Goal: Transaction & Acquisition: Purchase product/service

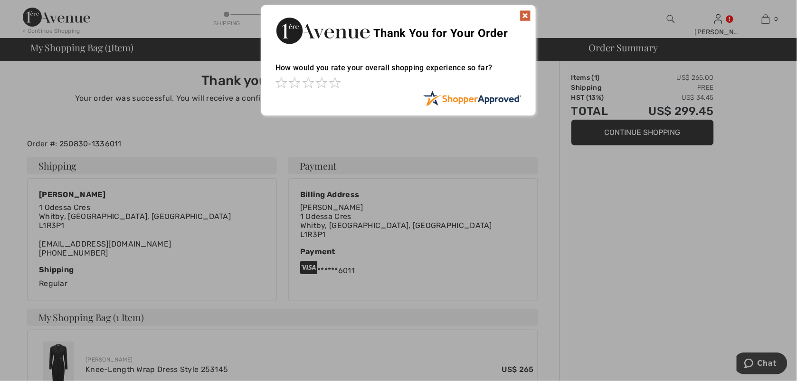
click at [525, 20] on img at bounding box center [524, 15] width 11 height 11
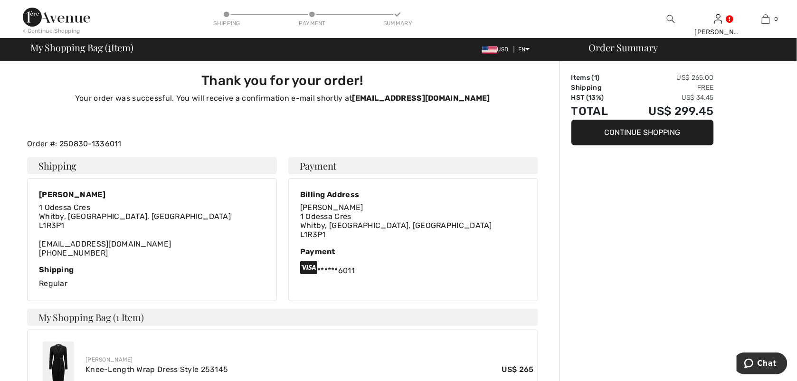
click at [323, 364] on div "Joseph Ribkoff Knee-Length Wrap Dress Style 253145 US$ 265" at bounding box center [309, 365] width 448 height 20
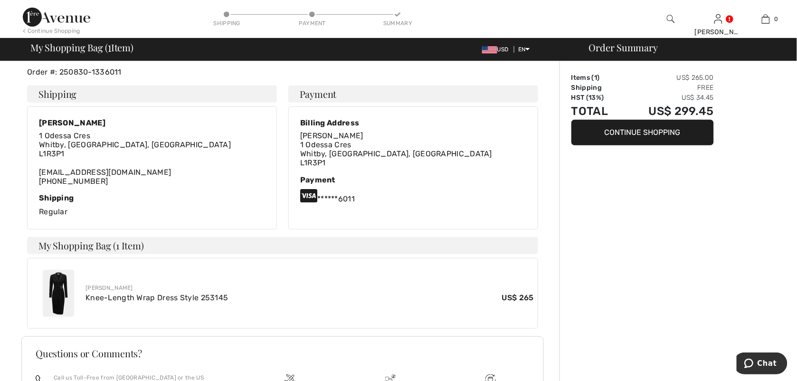
scroll to position [94, 0]
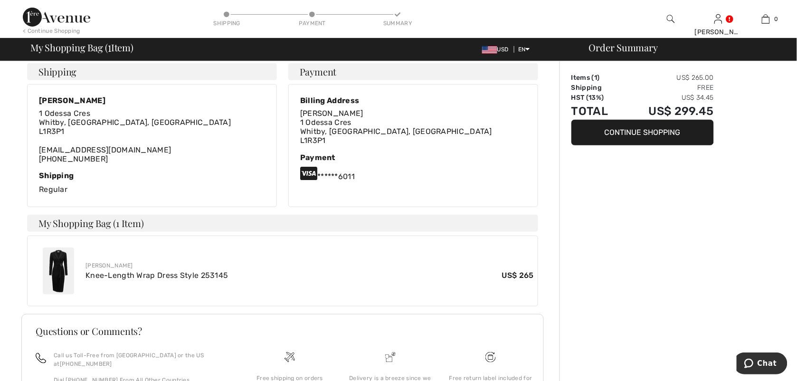
click at [58, 278] on img at bounding box center [58, 270] width 31 height 47
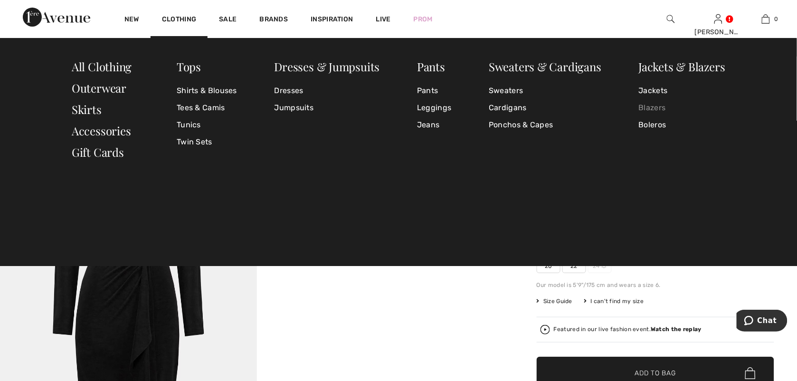
click at [640, 107] on link "Blazers" at bounding box center [682, 107] width 86 height 17
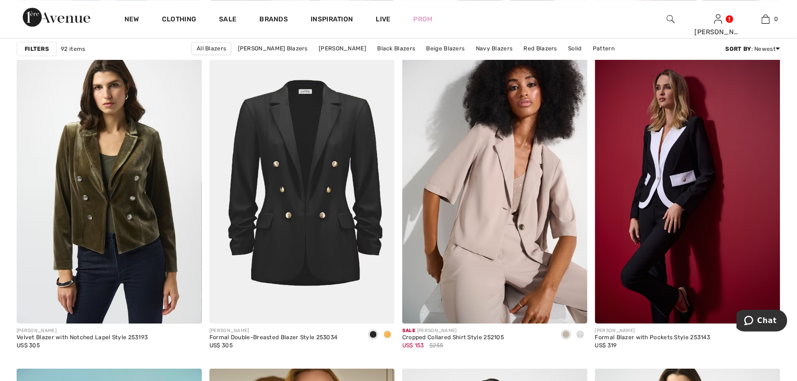
scroll to position [1891, 0]
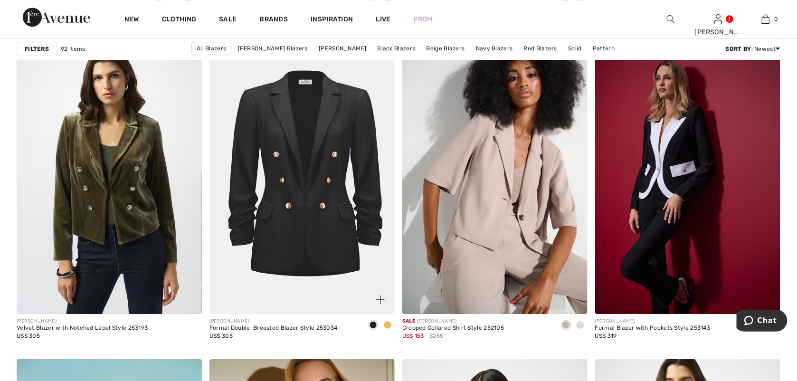
click at [293, 243] on img at bounding box center [301, 175] width 185 height 278
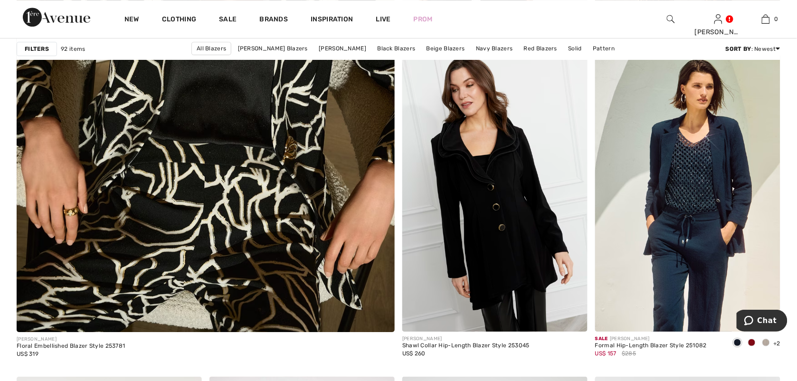
scroll to position [3037, 0]
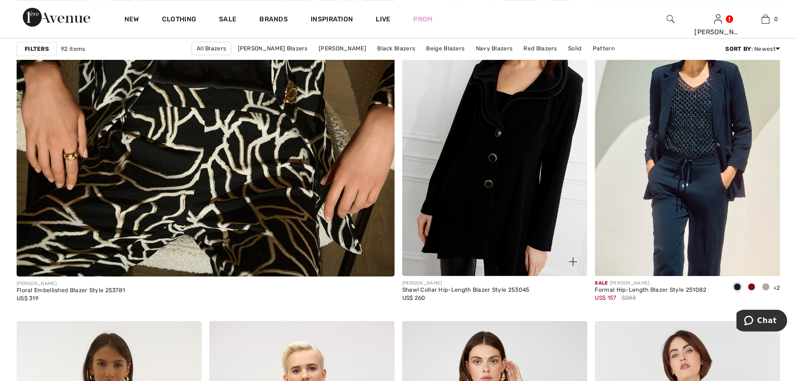
click at [522, 184] on img at bounding box center [494, 137] width 185 height 278
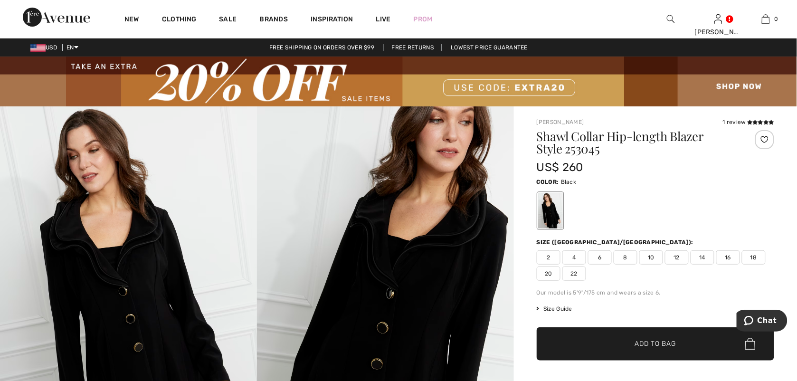
click at [552, 273] on span "20" at bounding box center [548, 273] width 24 height 14
click at [620, 344] on span "✔ Added to Bag" at bounding box center [641, 343] width 58 height 10
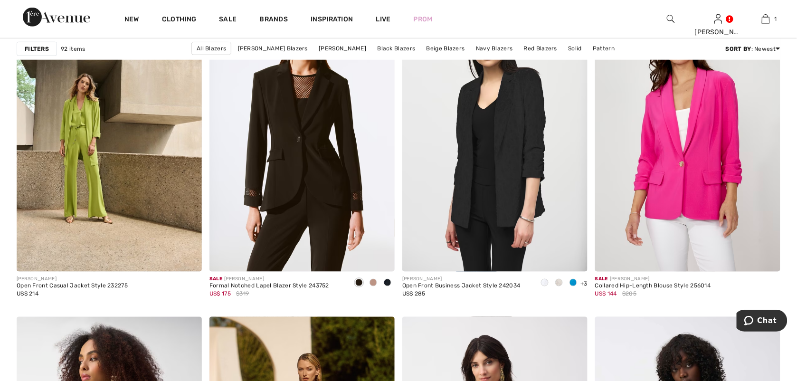
scroll to position [4518, 0]
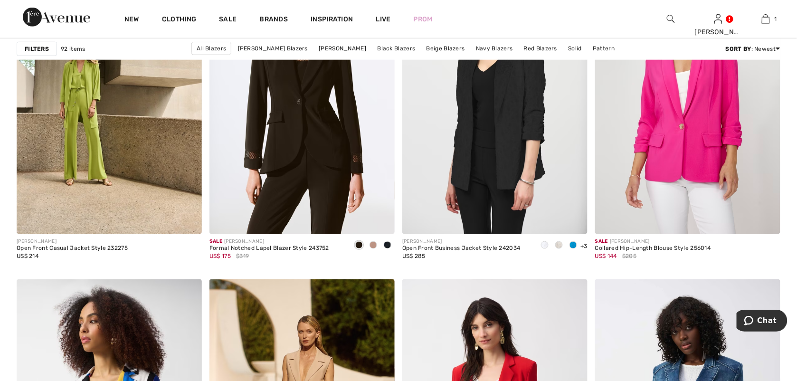
drag, startPoint x: 803, startPoint y: 221, endPoint x: 49, endPoint y: 6, distance: 784.1
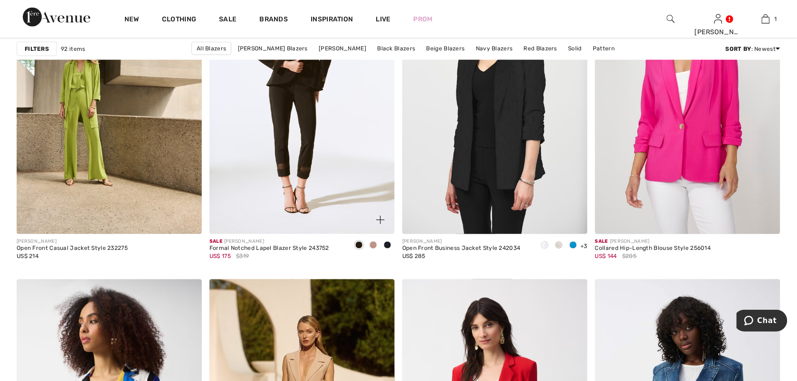
click at [331, 190] on img at bounding box center [301, 95] width 185 height 278
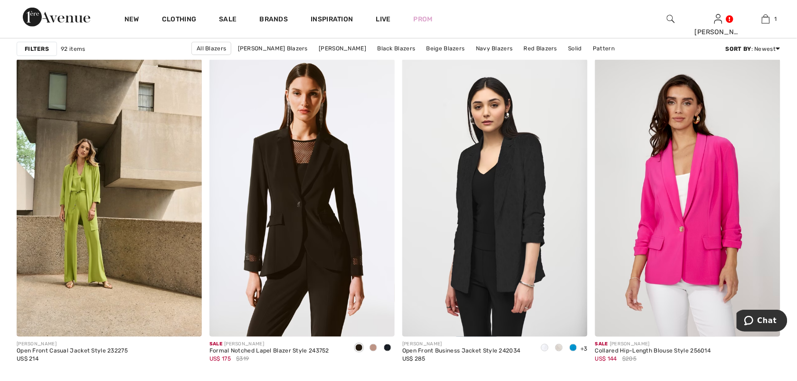
scroll to position [4444, 0]
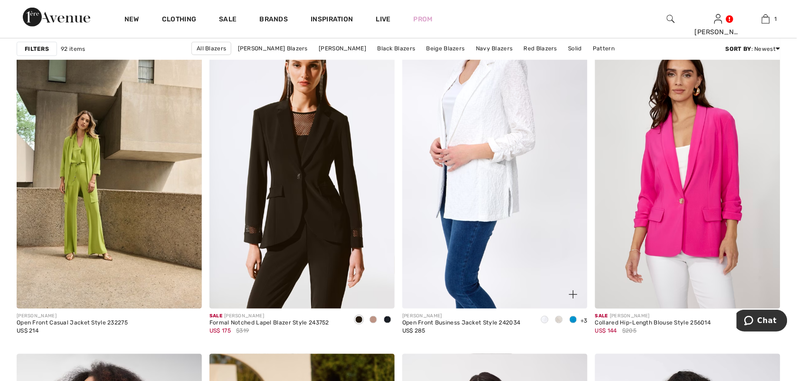
click at [513, 243] on img at bounding box center [494, 170] width 185 height 278
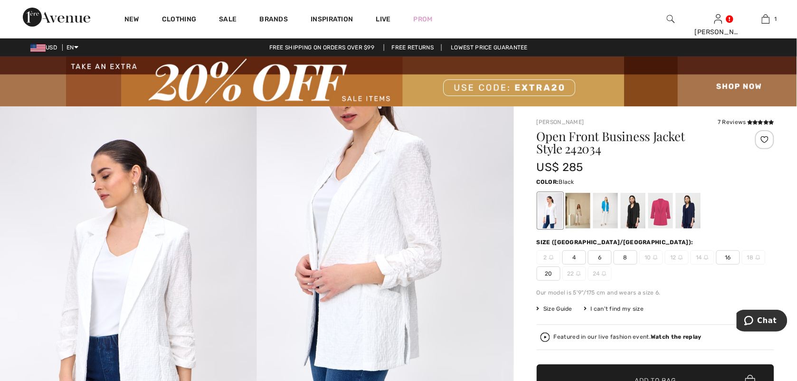
click at [632, 219] on div at bounding box center [633, 211] width 25 height 36
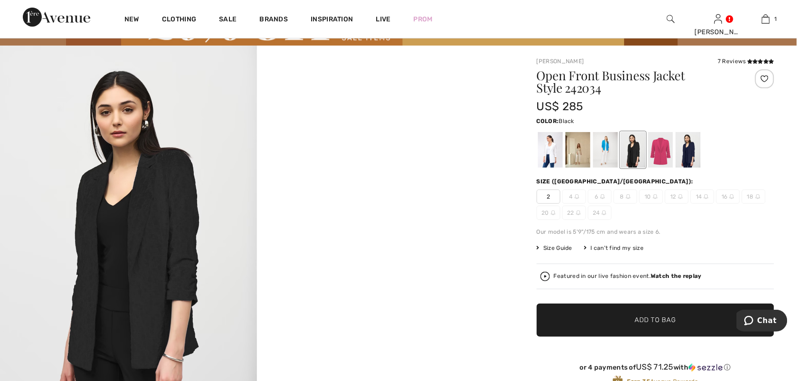
scroll to position [75, 0]
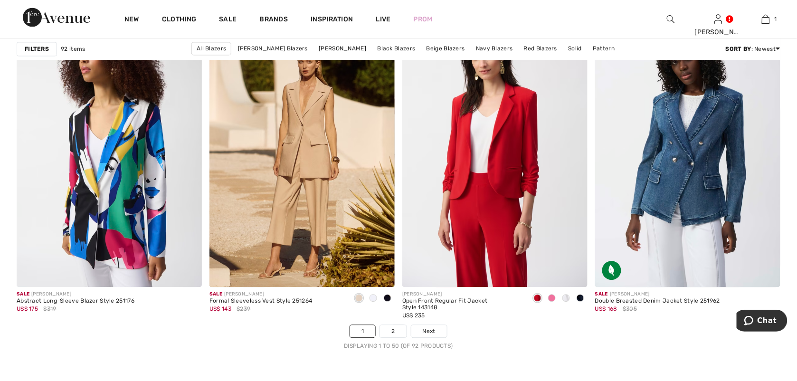
scroll to position [4834, 0]
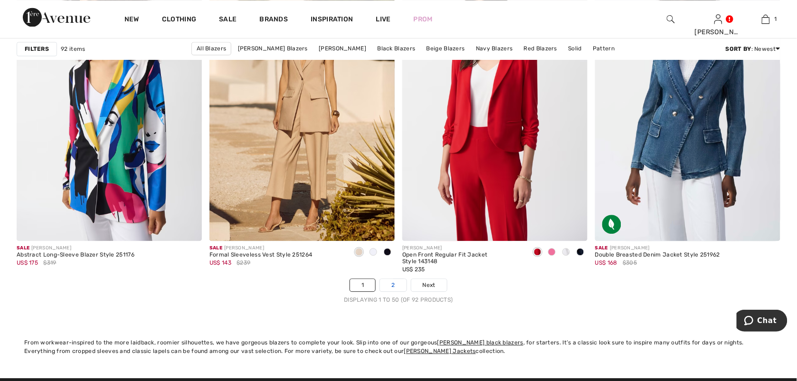
click at [395, 291] on link "2" at bounding box center [393, 285] width 26 height 12
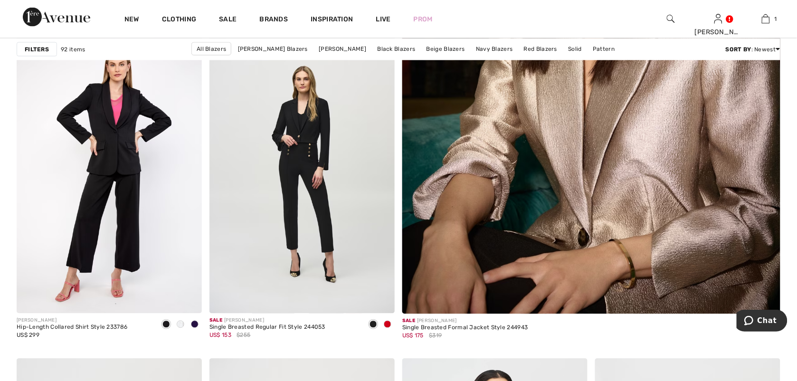
scroll to position [502, 0]
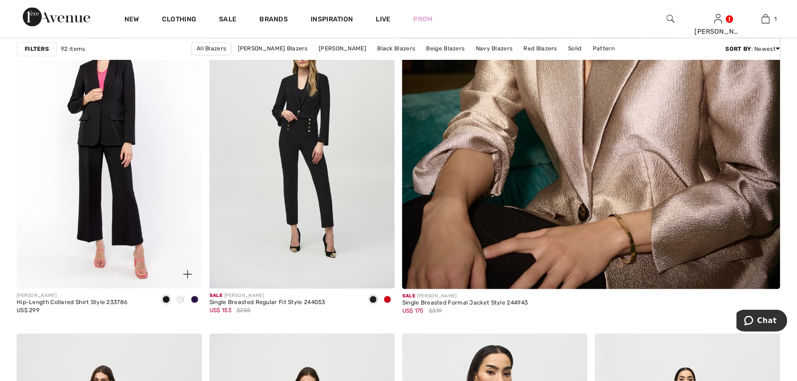
click at [137, 155] on img at bounding box center [109, 150] width 185 height 278
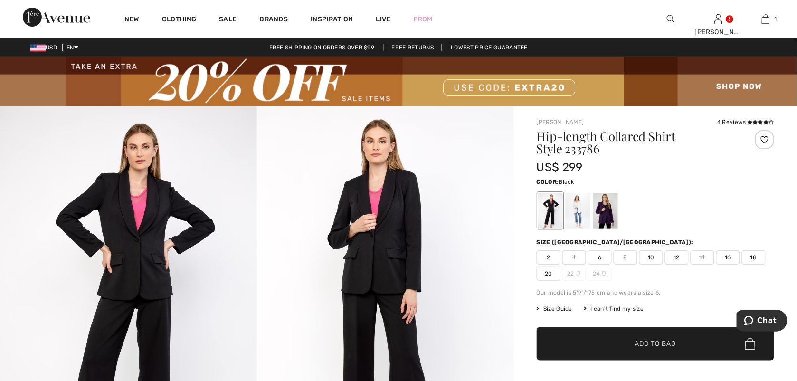
click at [551, 273] on span "20" at bounding box center [548, 273] width 24 height 14
click at [627, 343] on span "✔ Added to Bag" at bounding box center [641, 343] width 58 height 10
